Goal: Information Seeking & Learning: Check status

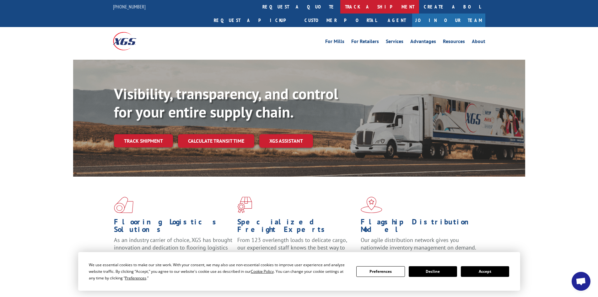
click at [341, 7] on link "track a shipment" at bounding box center [380, 7] width 79 height 14
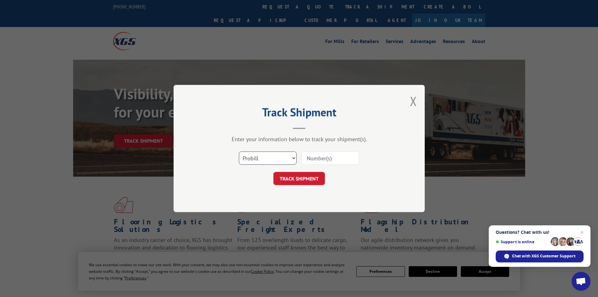
click at [283, 158] on select "Select category... Probill BOL PO" at bounding box center [268, 157] width 58 height 13
click at [239, 151] on select "Select category... Probill BOL PO" at bounding box center [268, 157] width 58 height 13
click at [264, 160] on select "Select category... Probill BOL PO" at bounding box center [268, 157] width 58 height 13
select select "bol"
click at [239, 151] on select "Select category... Probill BOL PO" at bounding box center [268, 157] width 58 height 13
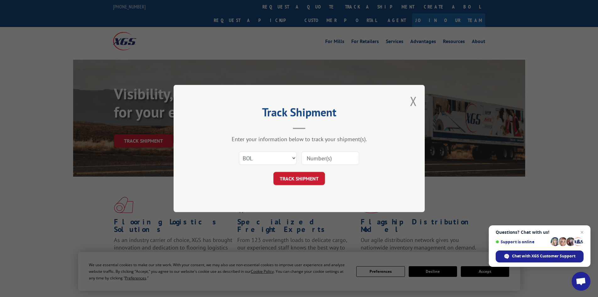
click at [314, 159] on input at bounding box center [331, 157] width 58 height 13
paste input "17230101"
type input "17230101"
click at [289, 181] on button "TRACK SHIPMENT" at bounding box center [300, 178] width 52 height 13
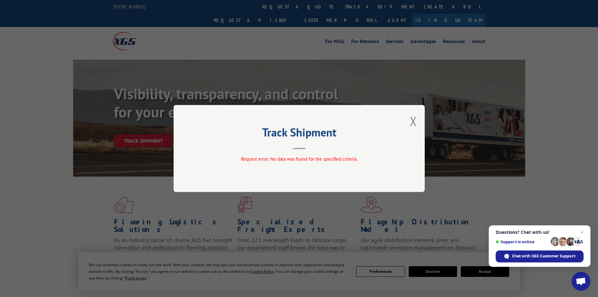
click at [408, 124] on div "Track Shipment Request error: No data was found for the specified criteria." at bounding box center [299, 148] width 251 height 87
click at [415, 121] on button "Close modal" at bounding box center [413, 121] width 7 height 17
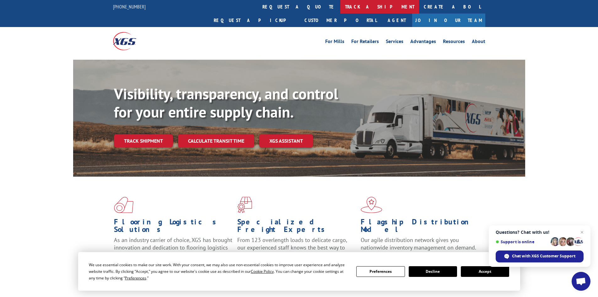
click at [341, 9] on link "track a shipment" at bounding box center [380, 7] width 79 height 14
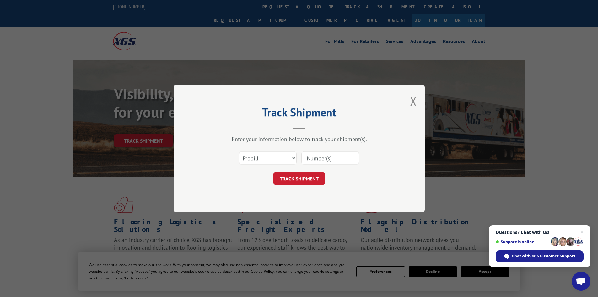
click at [316, 162] on input at bounding box center [331, 157] width 58 height 13
paste input "17230101"
type input "17230101"
click at [296, 185] on button "TRACK SHIPMENT" at bounding box center [300, 178] width 52 height 13
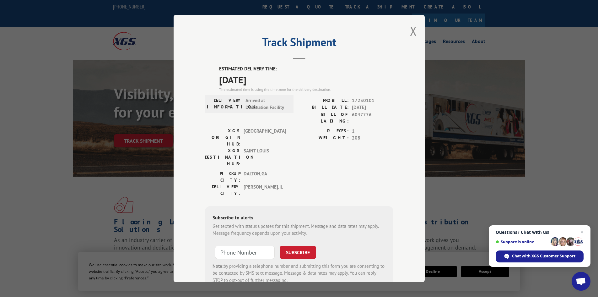
click at [420, 31] on div "Track Shipment ESTIMATED DELIVERY TIME: [DATE] The estimated time is using the …" at bounding box center [299, 148] width 251 height 267
click at [413, 29] on button "Close modal" at bounding box center [413, 31] width 7 height 17
